Goal: Go to known website: Go to known website

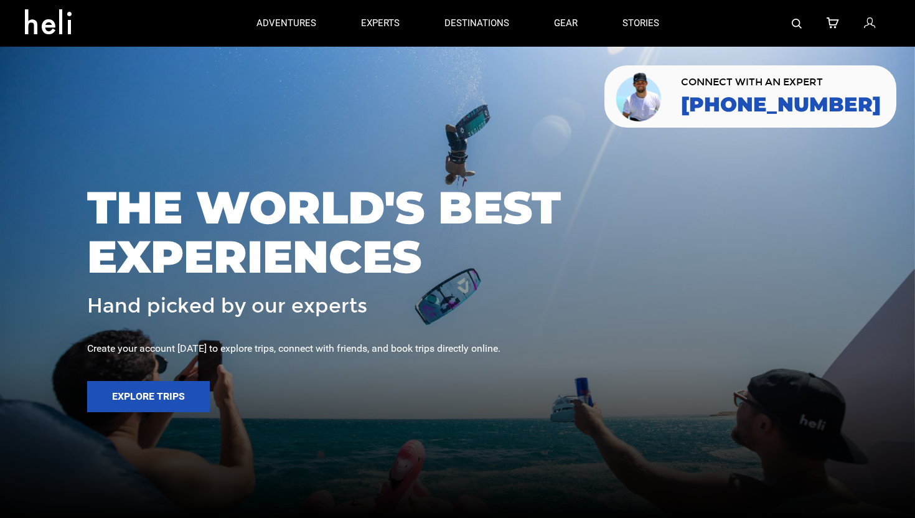
click at [800, 23] on img at bounding box center [797, 24] width 10 height 10
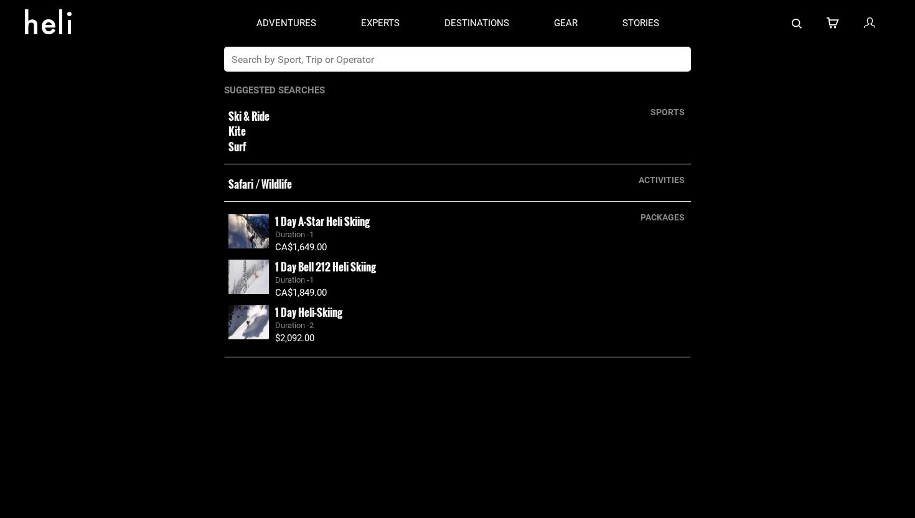
click at [443, 68] on input "text" at bounding box center [444, 59] width 441 height 25
type input "h"
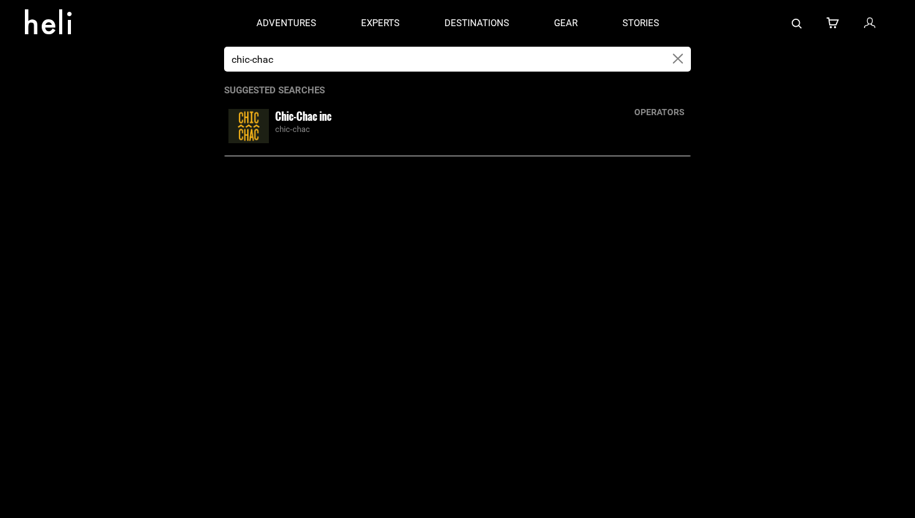
type input "chic-chac"
click at [248, 129] on img at bounding box center [248, 126] width 40 height 34
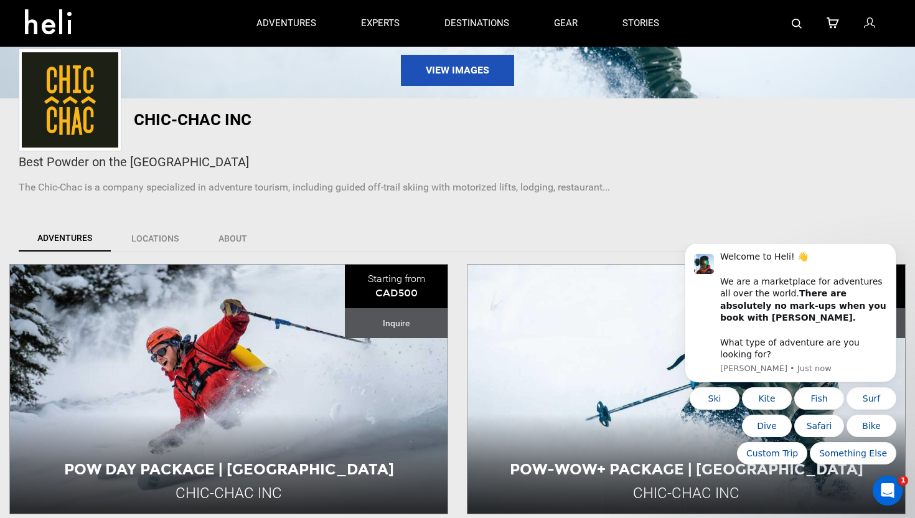
scroll to position [315, 0]
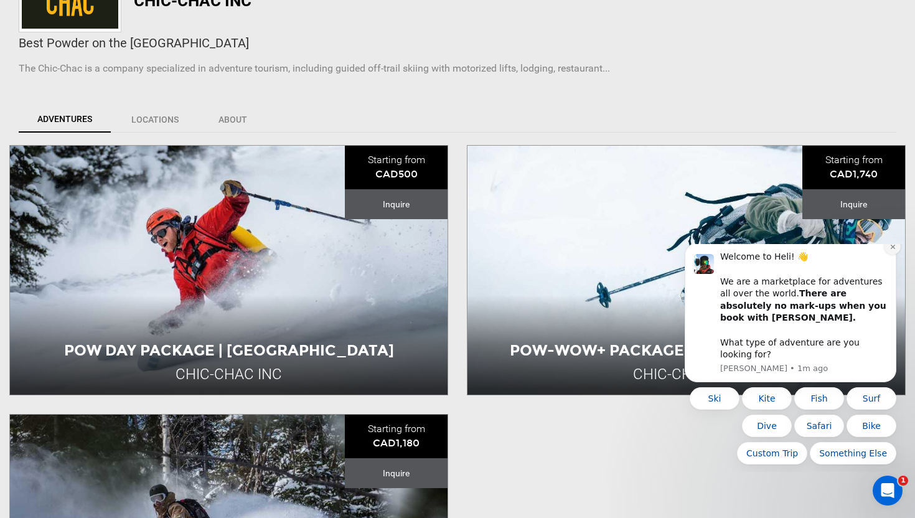
click at [891, 250] on icon "Dismiss notification" at bounding box center [893, 246] width 7 height 7
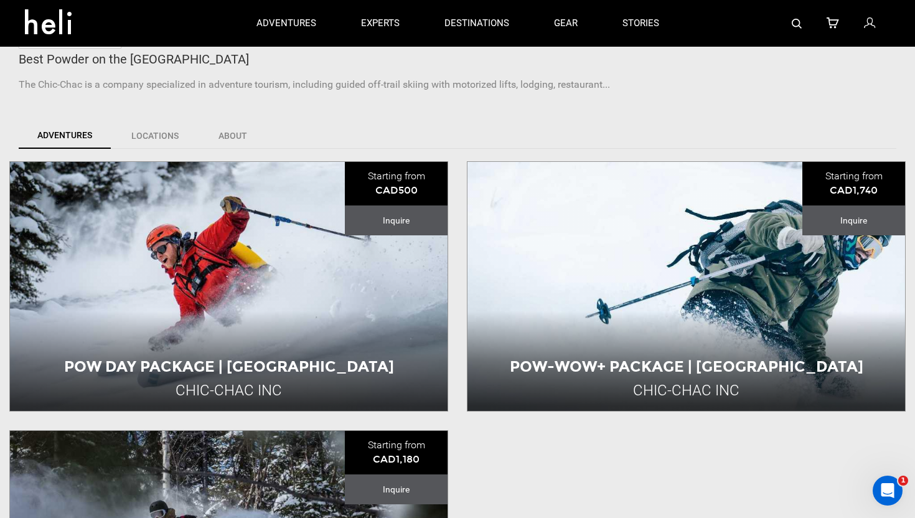
scroll to position [0, 0]
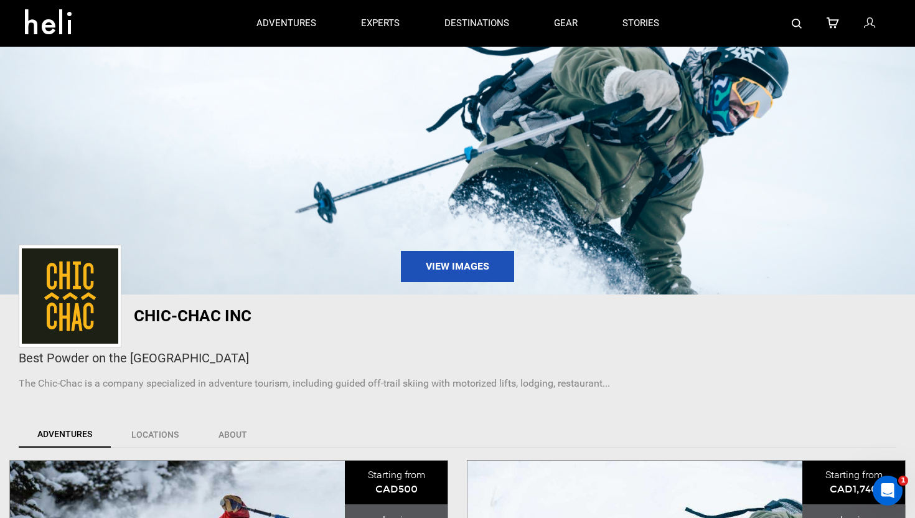
click at [44, 19] on icon at bounding box center [53, 18] width 56 height 20
